Goal: Task Accomplishment & Management: Manage account settings

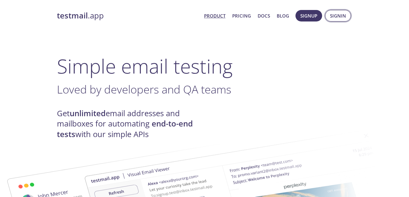
click at [336, 17] on span "Signin" at bounding box center [338, 16] width 16 height 8
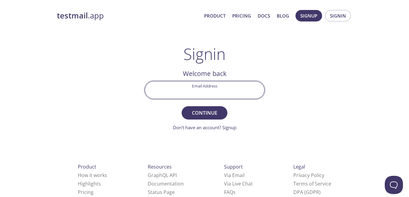
click at [236, 90] on input "Email Address" at bounding box center [204, 89] width 119 height 17
type input "[EMAIL_ADDRESS][DOMAIN_NAME]"
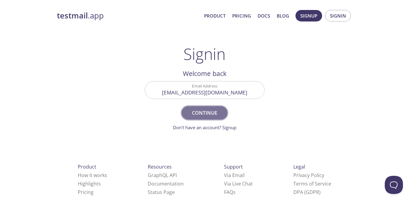
click at [216, 111] on span "Continue" at bounding box center [204, 113] width 32 height 8
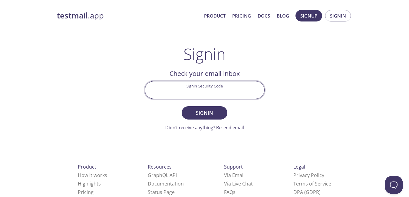
click at [205, 90] on input "Signin Security Code" at bounding box center [204, 89] width 119 height 17
paste input "CF7RQSK"
type input "CF7RQSK"
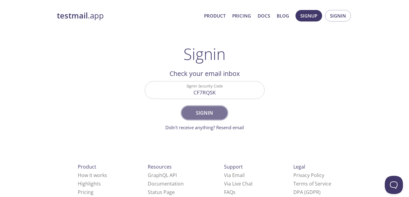
click at [219, 116] on span "Signin" at bounding box center [204, 113] width 32 height 8
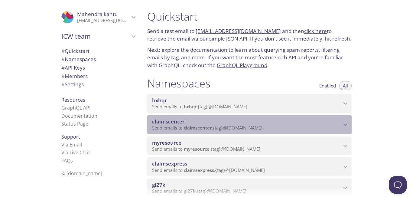
click at [219, 116] on div "claimscenter Send emails to claimscenter . {tag} @[DOMAIN_NAME]" at bounding box center [249, 124] width 204 height 19
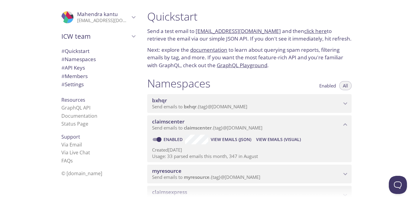
click at [408, 194] on div at bounding box center [206, 192] width 413 height 10
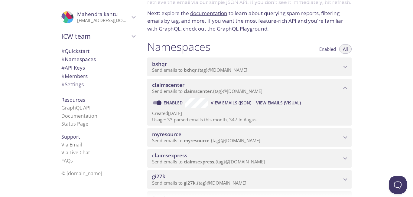
scroll to position [46, 0]
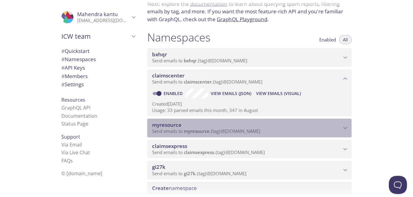
click at [347, 127] on icon "myresource namespace" at bounding box center [346, 128] width 4 height 2
